Goal: Transaction & Acquisition: Subscribe to service/newsletter

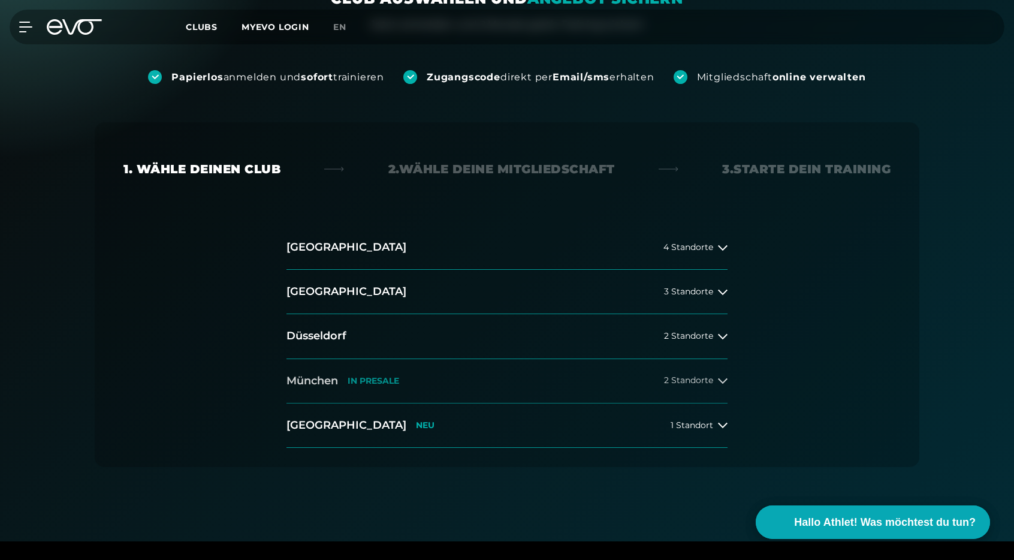
click at [710, 381] on span "2 Standorte" at bounding box center [688, 380] width 49 height 9
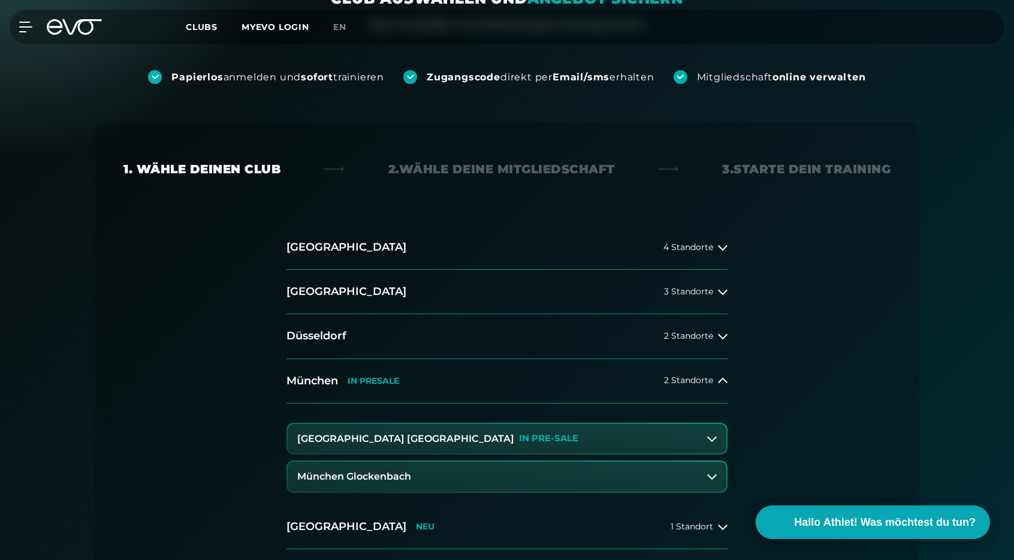
click at [706, 432] on button "[GEOGRAPHIC_DATA] Maxvorstadt IN PRE-SALE" at bounding box center [507, 439] width 439 height 30
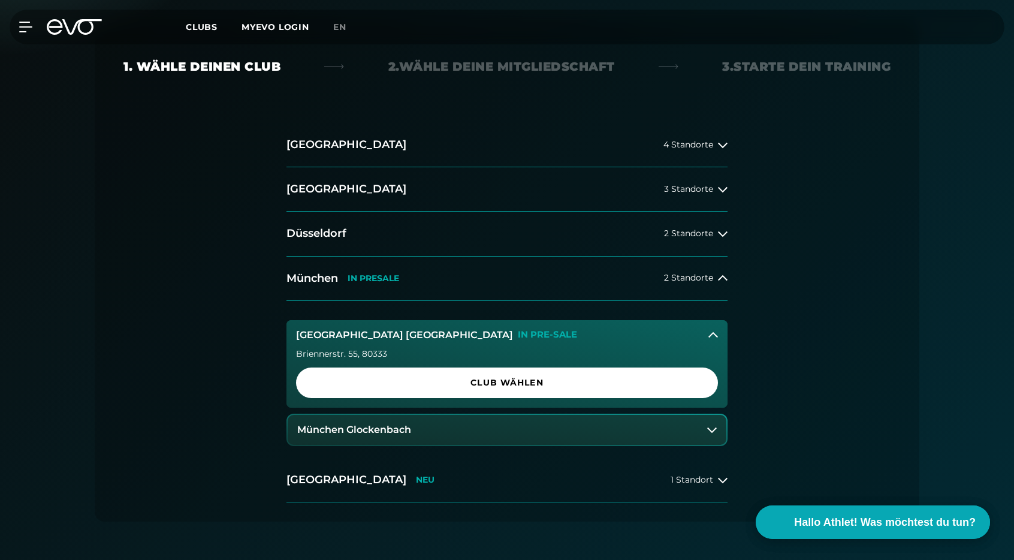
scroll to position [246, 0]
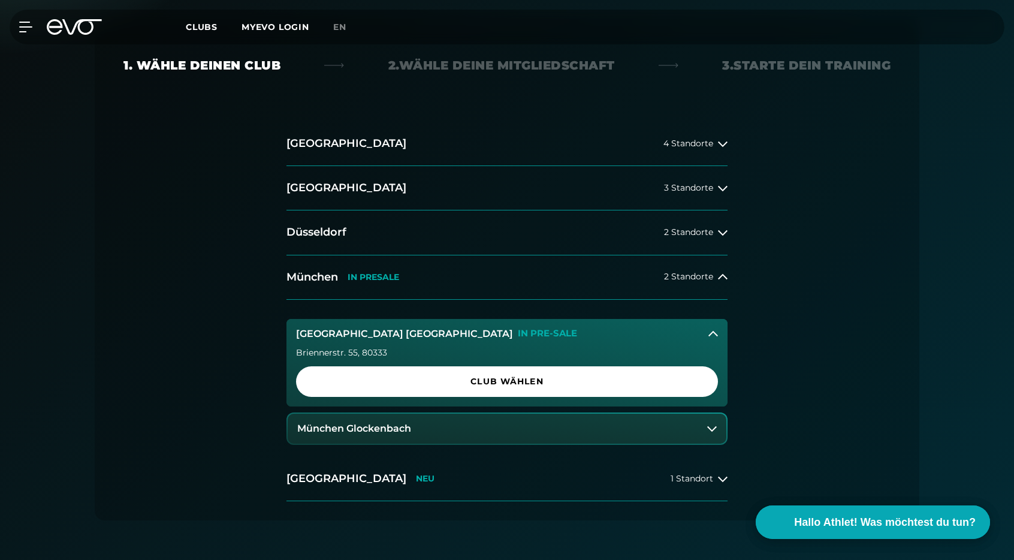
click at [699, 429] on button "München Glockenbach" at bounding box center [507, 428] width 439 height 30
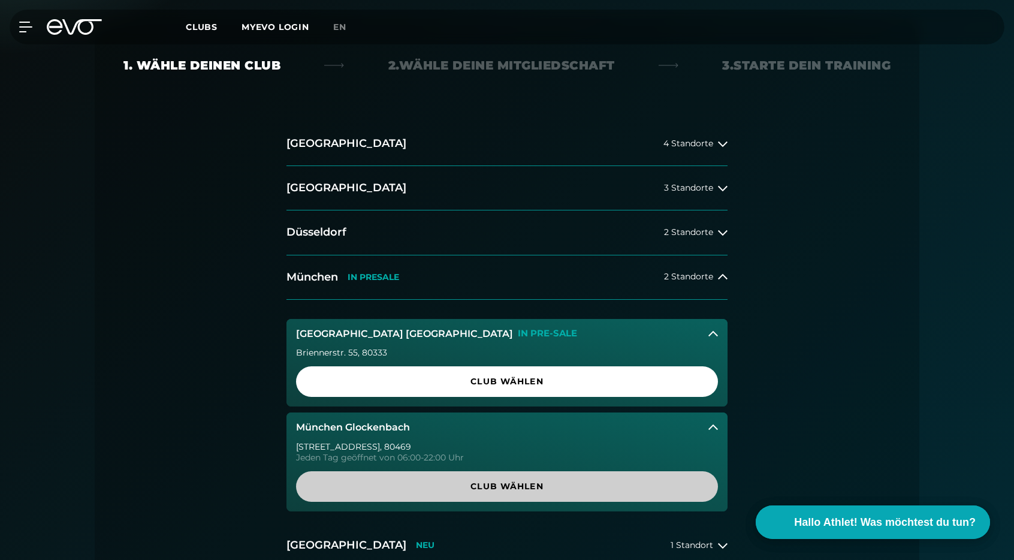
click at [669, 486] on span "Club wählen" at bounding box center [507, 486] width 364 height 13
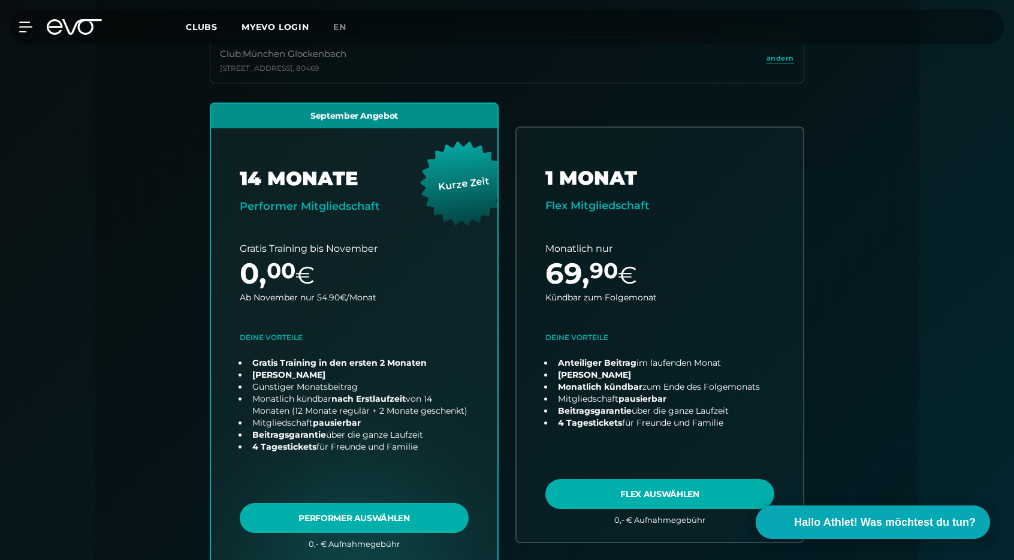
scroll to position [333, 0]
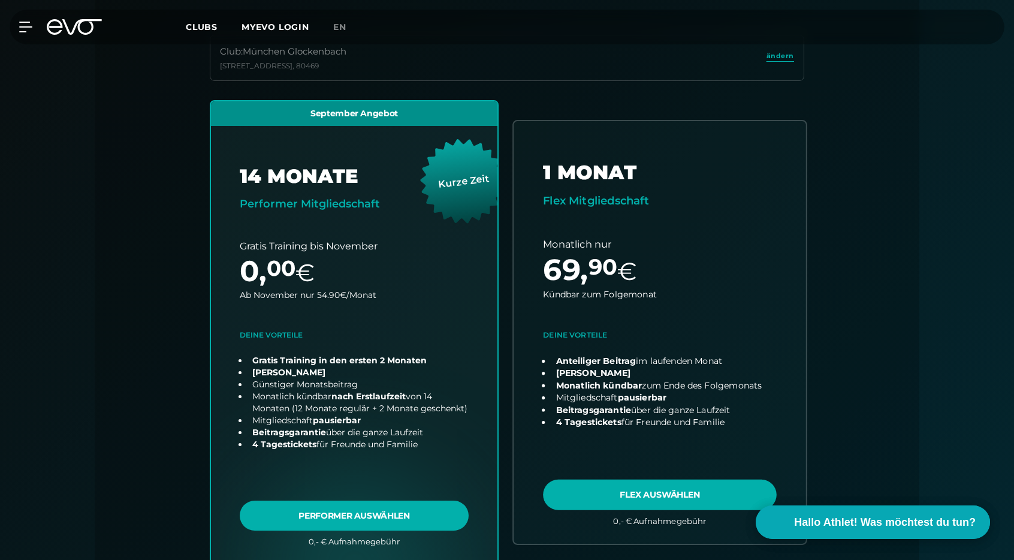
click at [707, 145] on link "choose plan" at bounding box center [659, 332] width 292 height 422
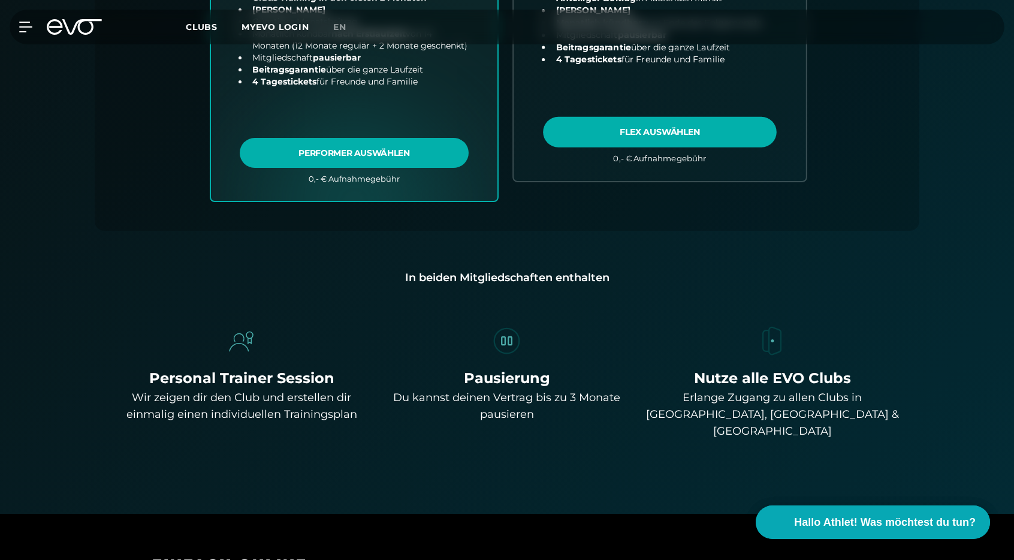
scroll to position [697, 0]
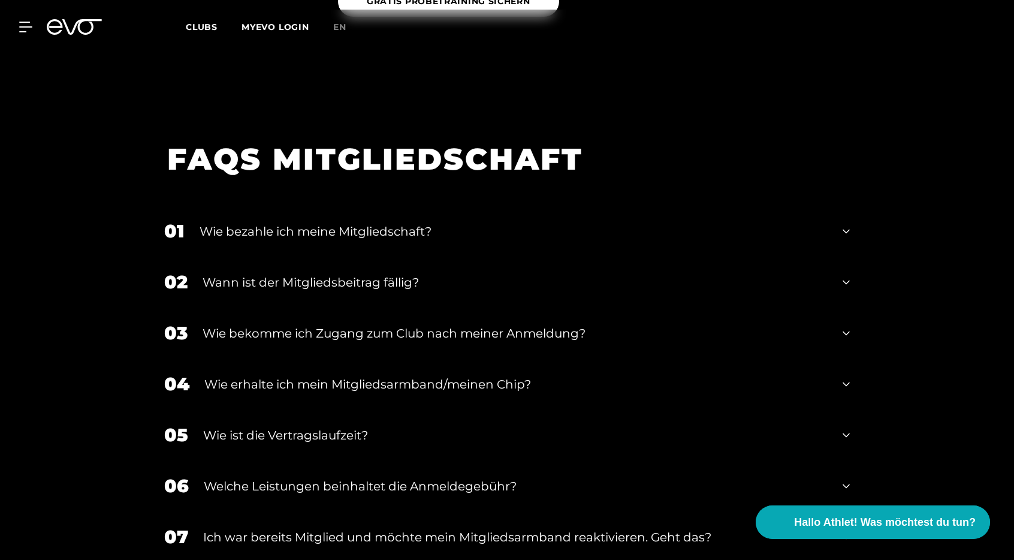
scroll to position [2044, 0]
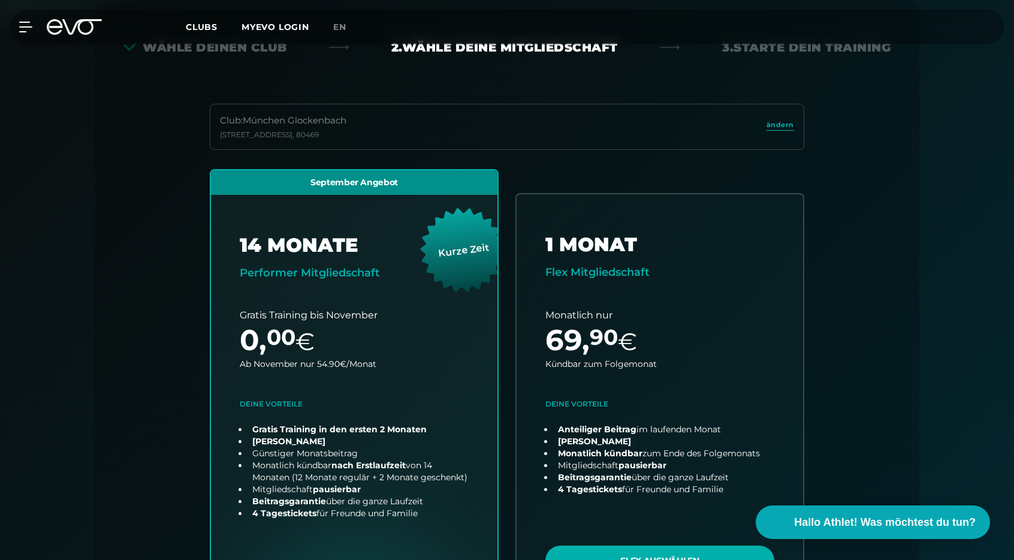
scroll to position [264, 0]
click at [642, 135] on div "Club : München [STREET_ADDRESS]" at bounding box center [507, 127] width 594 height 46
click at [780, 120] on span "ändern" at bounding box center [780, 125] width 28 height 10
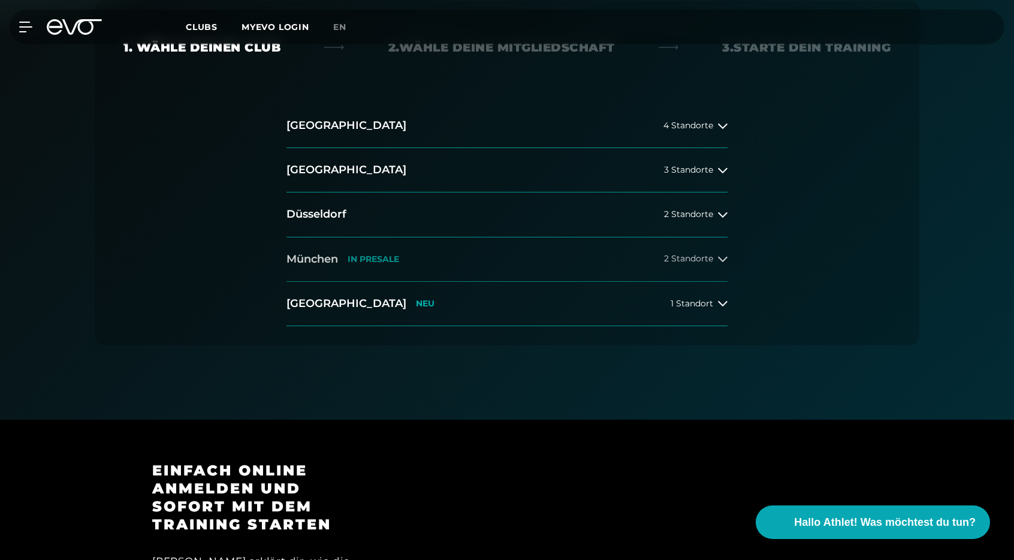
click at [666, 258] on span "2 Standorte" at bounding box center [688, 258] width 49 height 9
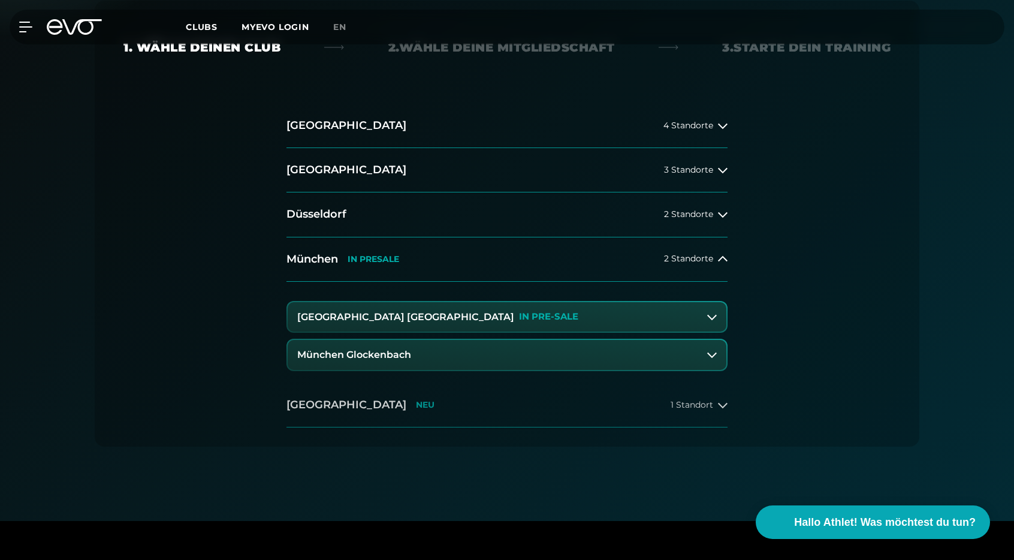
click at [604, 404] on button "[GEOGRAPHIC_DATA] NEU 1 Standort" at bounding box center [506, 405] width 441 height 44
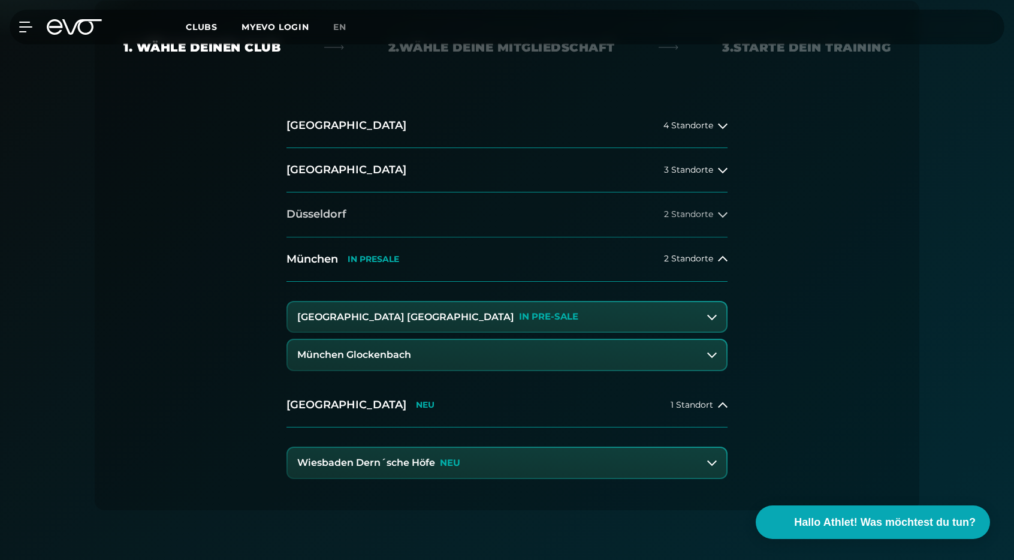
click at [591, 225] on button "[GEOGRAPHIC_DATA] 2 Standorte" at bounding box center [506, 214] width 441 height 44
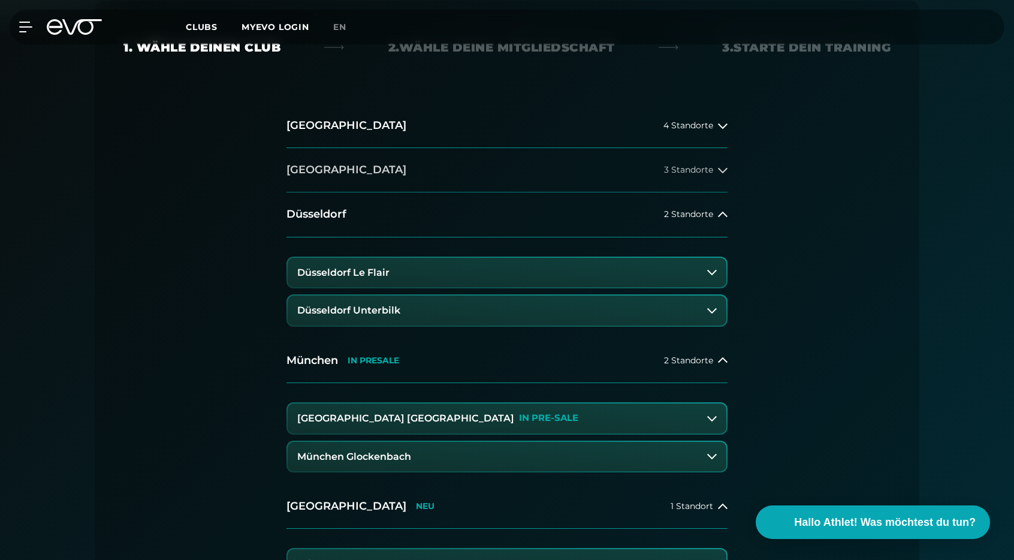
click at [597, 168] on button "[GEOGRAPHIC_DATA] 3 Standorte" at bounding box center [506, 170] width 441 height 44
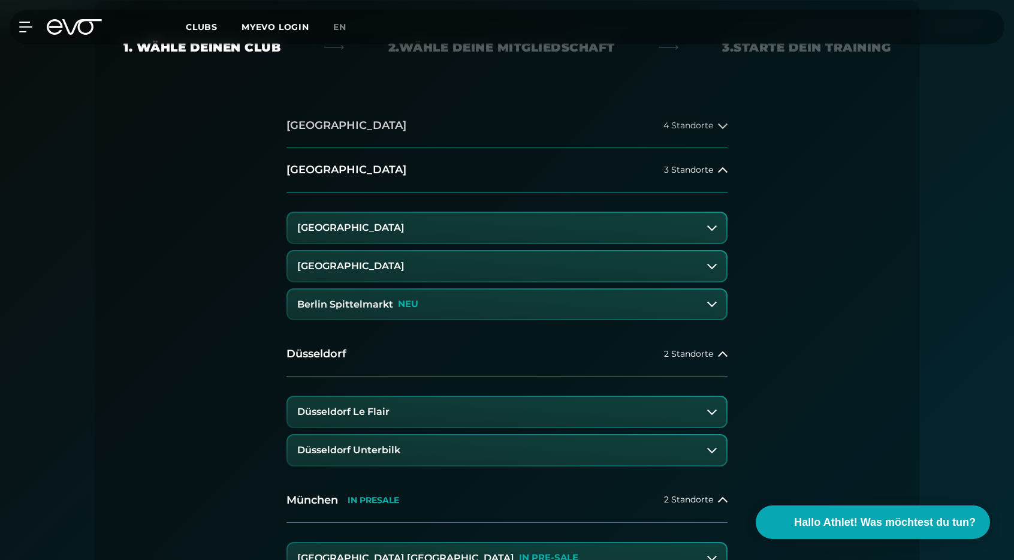
click at [606, 117] on button "[GEOGRAPHIC_DATA] 4 Standorte" at bounding box center [506, 126] width 441 height 44
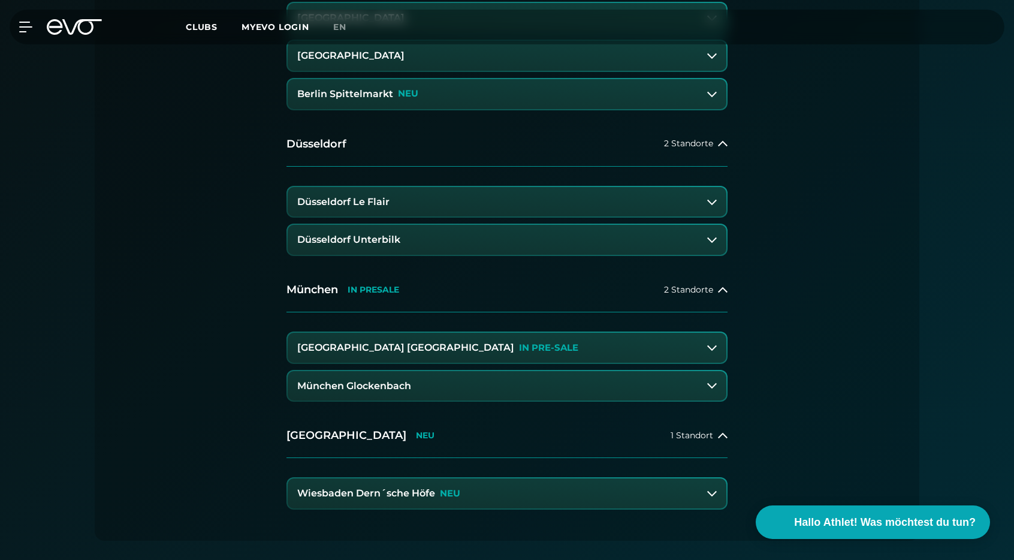
scroll to position [652, 0]
click at [572, 343] on button "[GEOGRAPHIC_DATA] Maxvorstadt IN PRE-SALE" at bounding box center [507, 347] width 439 height 30
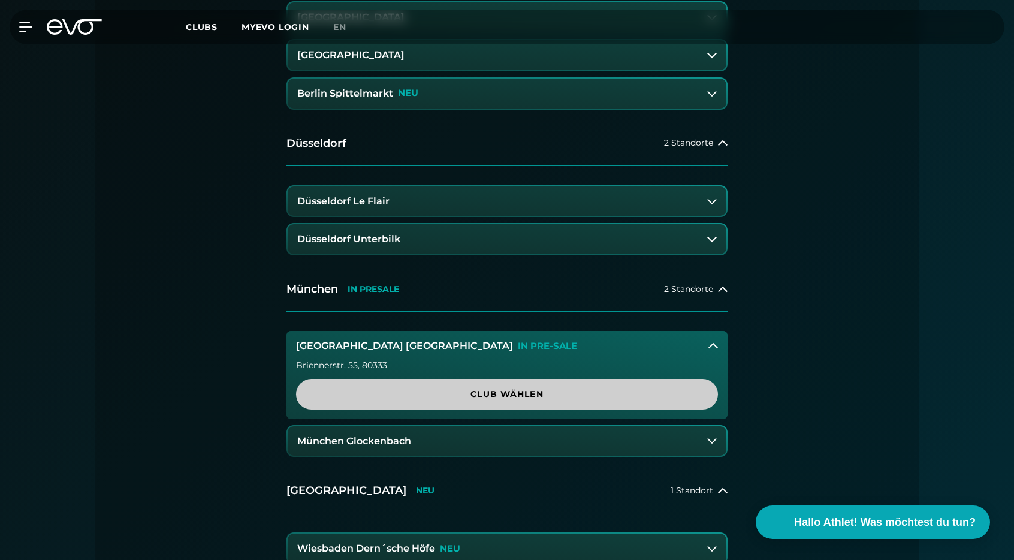
click at [569, 388] on span "Club wählen" at bounding box center [507, 394] width 364 height 13
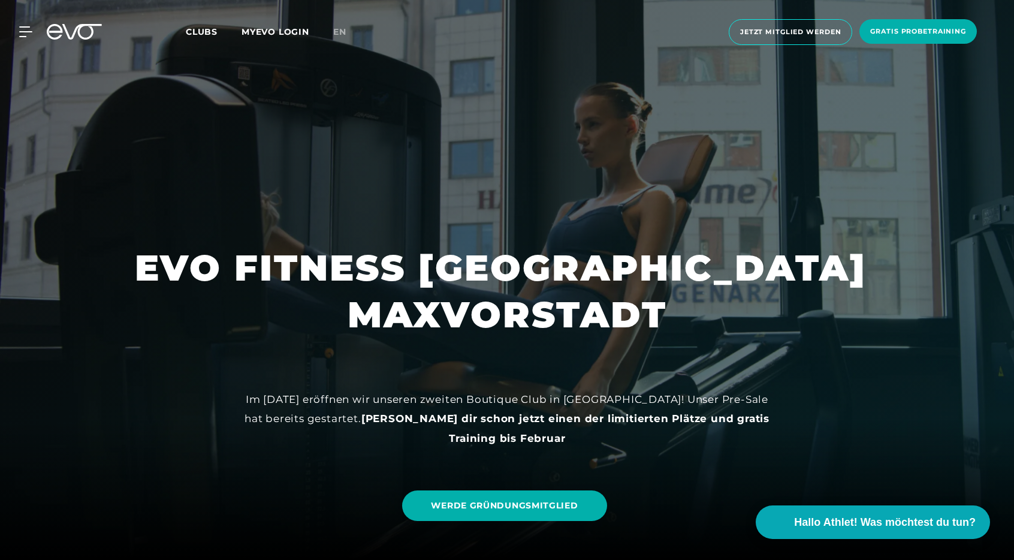
click at [37, 127] on div at bounding box center [507, 280] width 1014 height 560
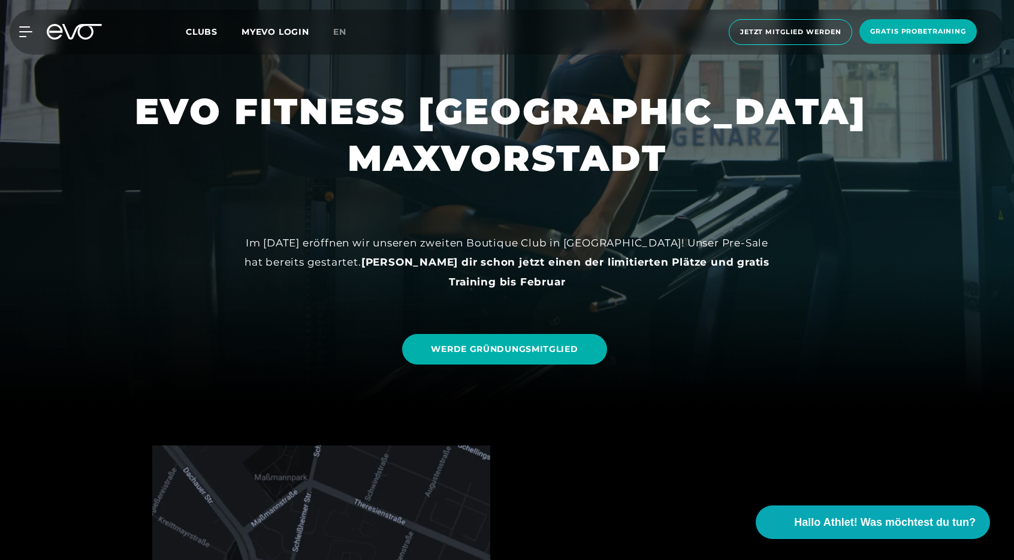
scroll to position [199, 0]
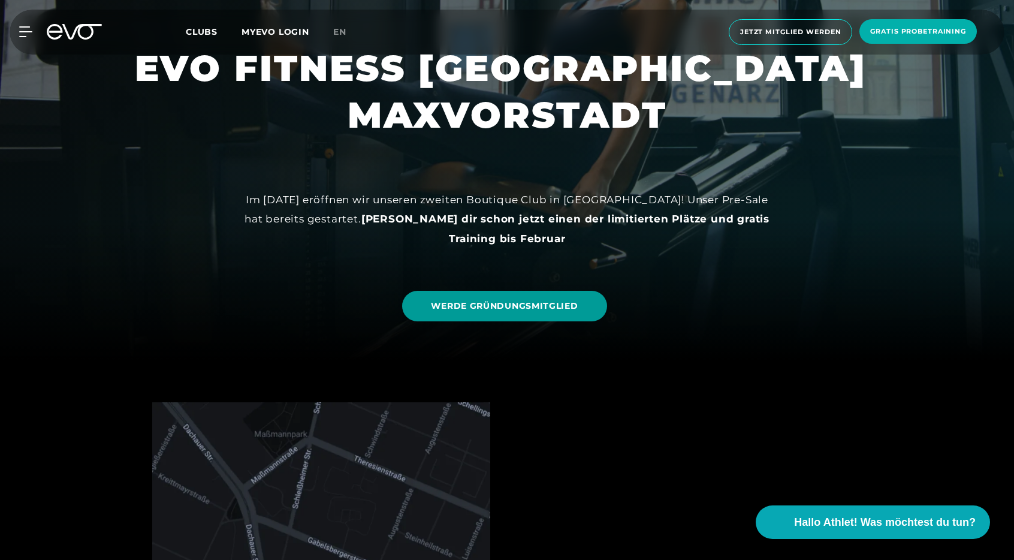
click at [586, 321] on link "WERDE GRÜNDUNGSMITGLIED" at bounding box center [504, 306] width 204 height 31
